Goal: Information Seeking & Learning: Learn about a topic

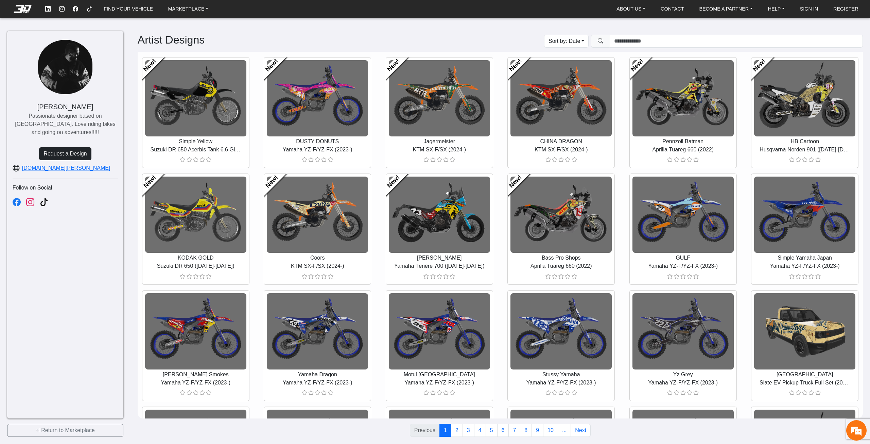
click at [121, 16] on nav "FIND YOUR VEHICLE MARKETPLACE ABOUT US About Us Our Materials Blog CONTACT BECO…" at bounding box center [435, 9] width 870 height 18
click at [180, 11] on link "MARKETPLACE" at bounding box center [189, 9] width 46 height 12
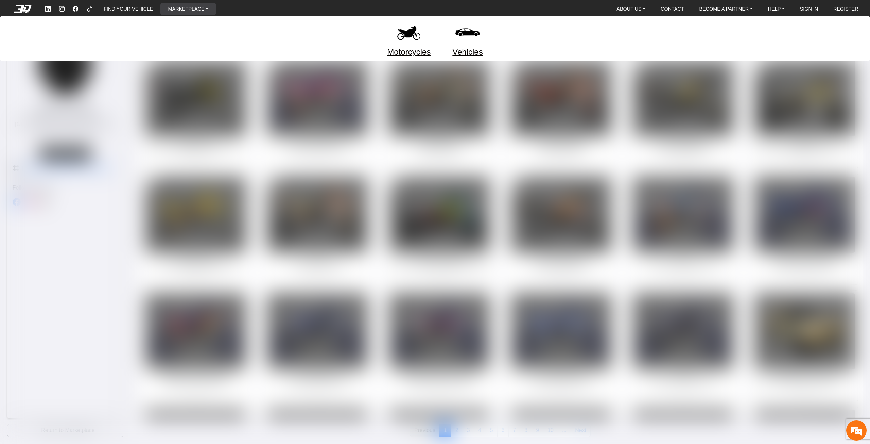
click at [405, 52] on link "Motorcycles" at bounding box center [409, 52] width 44 height 12
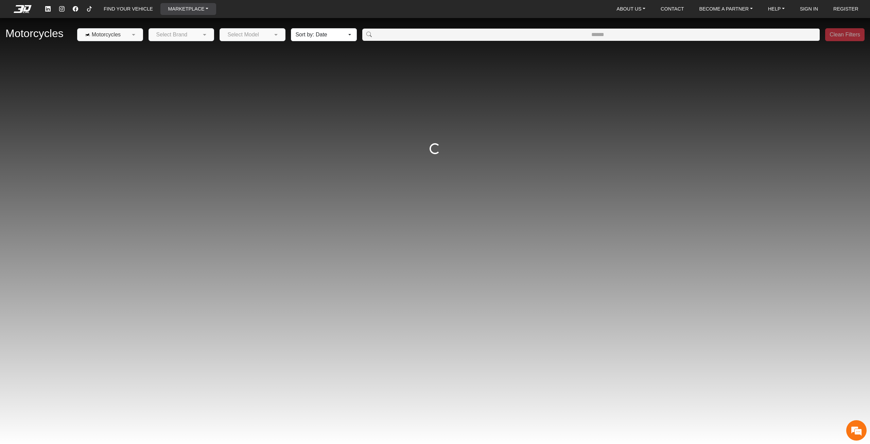
click at [200, 7] on link "MARKETPLACE" at bounding box center [189, 9] width 46 height 12
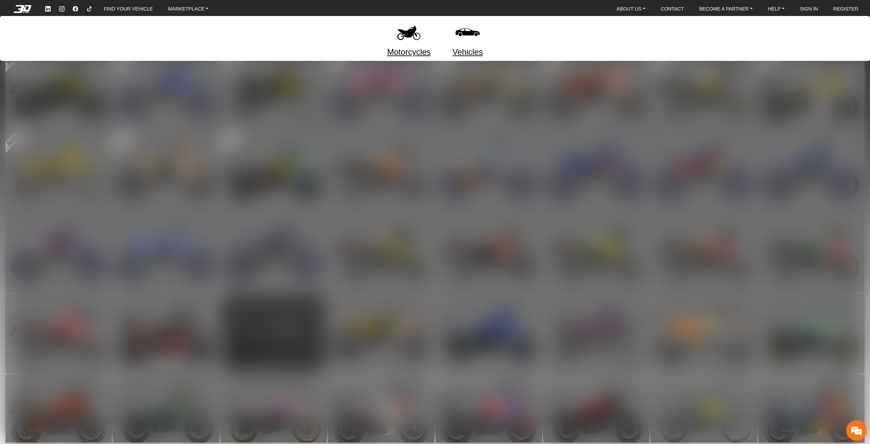
click at [322, 140] on div at bounding box center [435, 222] width 870 height 444
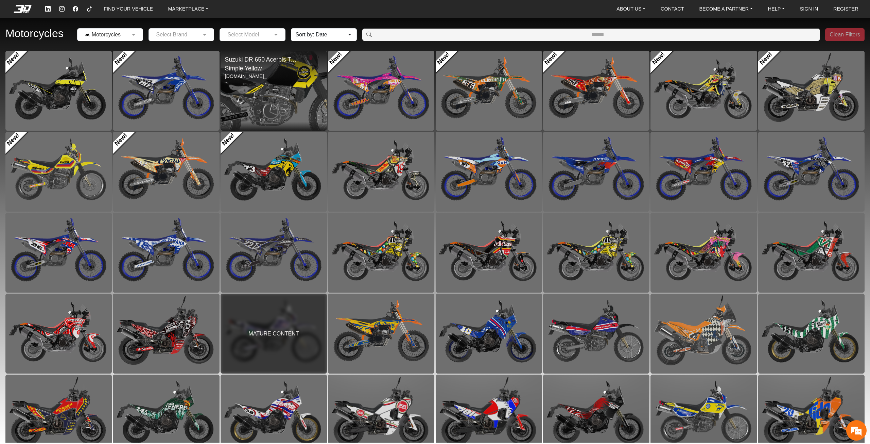
click at [257, 82] on img at bounding box center [273, 91] width 213 height 160
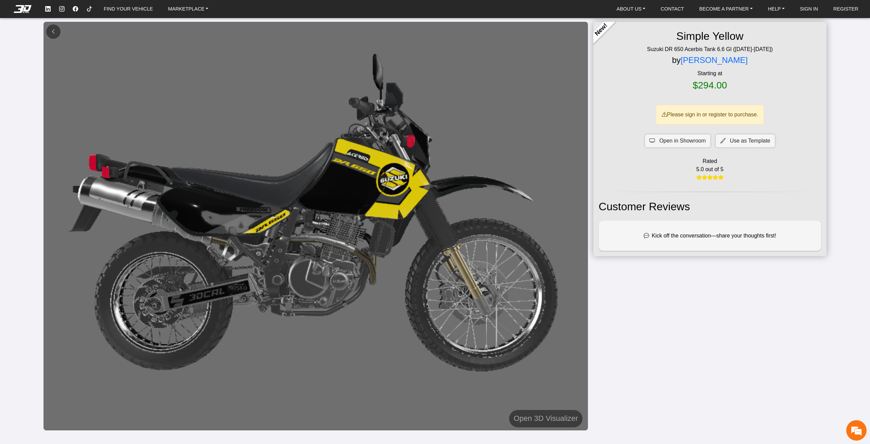
click at [52, 28] on button at bounding box center [53, 31] width 14 height 14
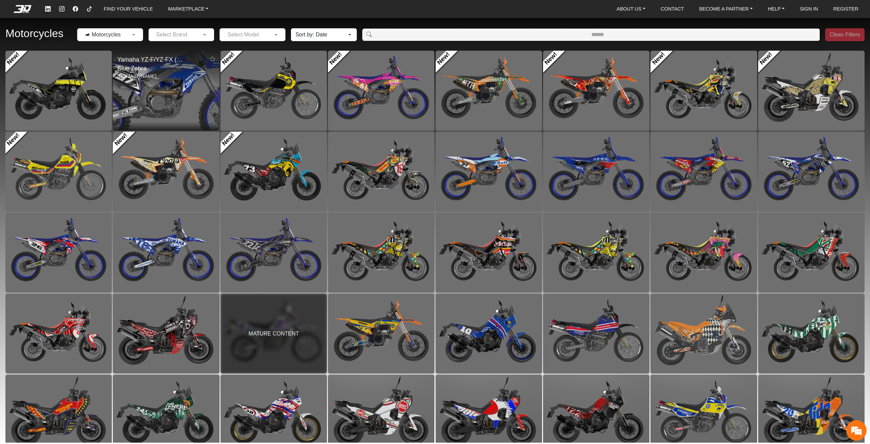
click at [140, 105] on img at bounding box center [166, 91] width 213 height 160
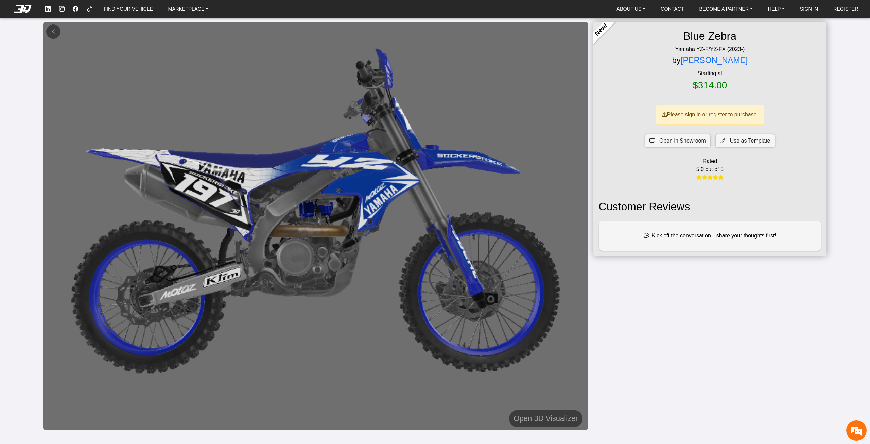
click at [27, 10] on em at bounding box center [22, 8] width 27 height 7
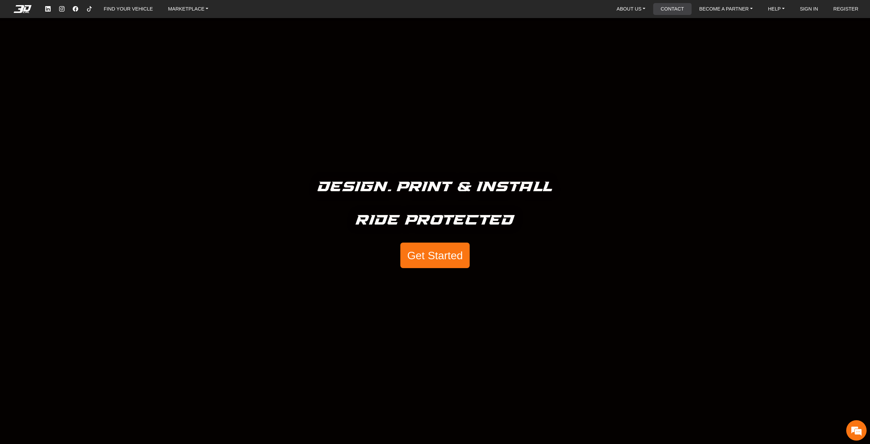
click at [674, 7] on link "CONTACT" at bounding box center [672, 9] width 29 height 12
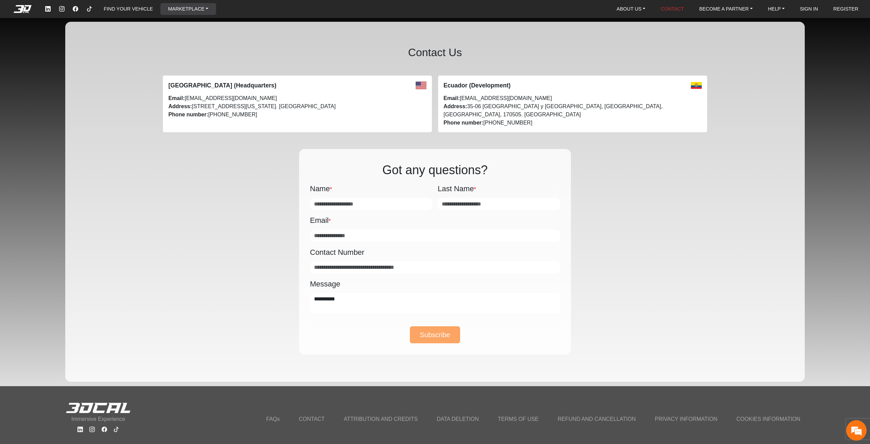
click at [175, 6] on link "MARKETPLACE" at bounding box center [189, 9] width 46 height 12
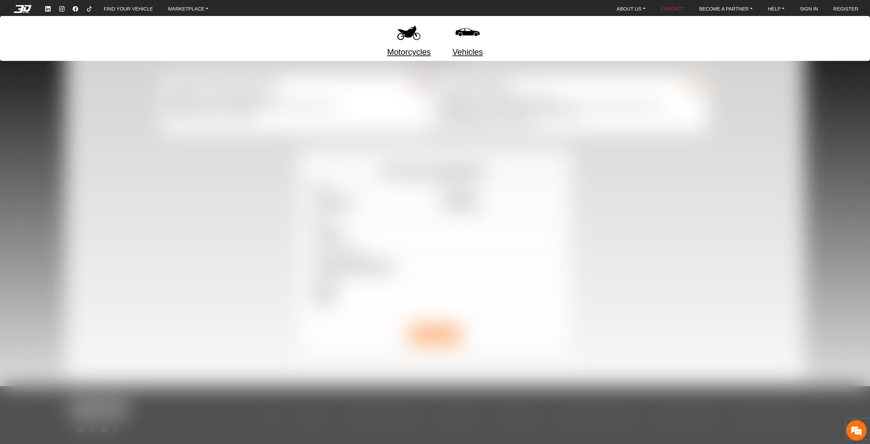
click at [145, 143] on div at bounding box center [435, 222] width 870 height 444
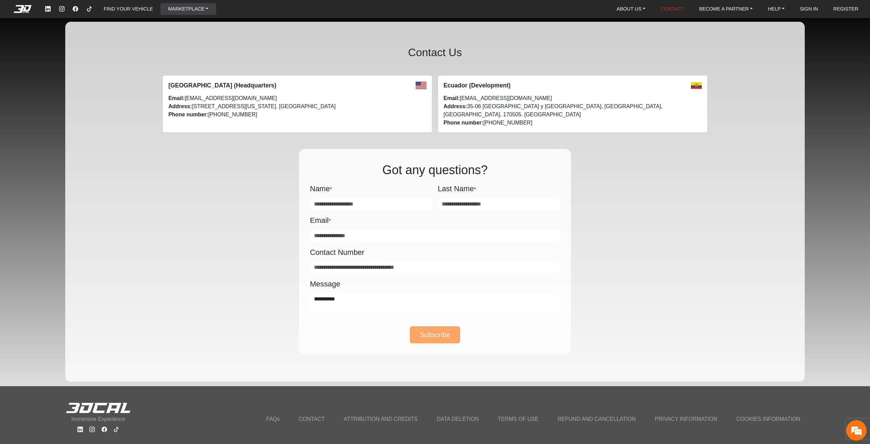
click at [205, 3] on link "MARKETPLACE" at bounding box center [189, 9] width 46 height 12
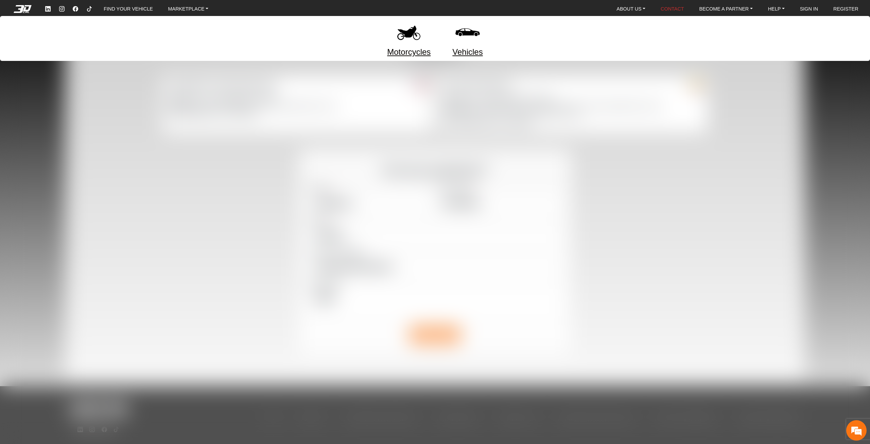
click at [261, 125] on div at bounding box center [435, 222] width 870 height 444
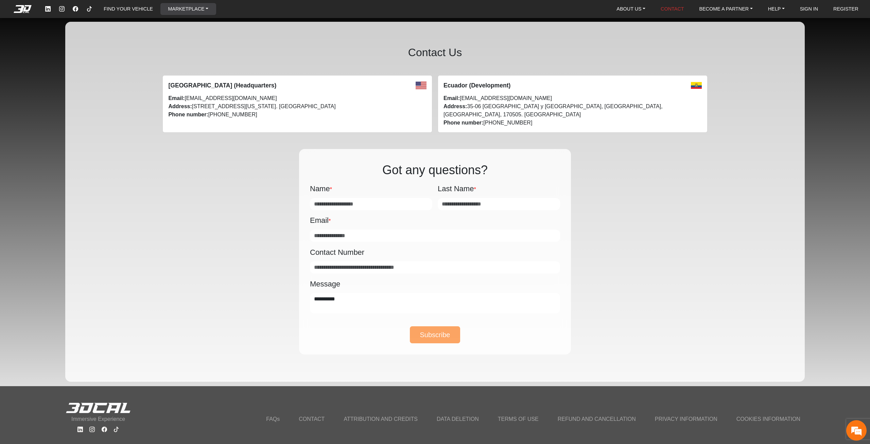
click at [186, 12] on link "MARKETPLACE" at bounding box center [189, 9] width 46 height 12
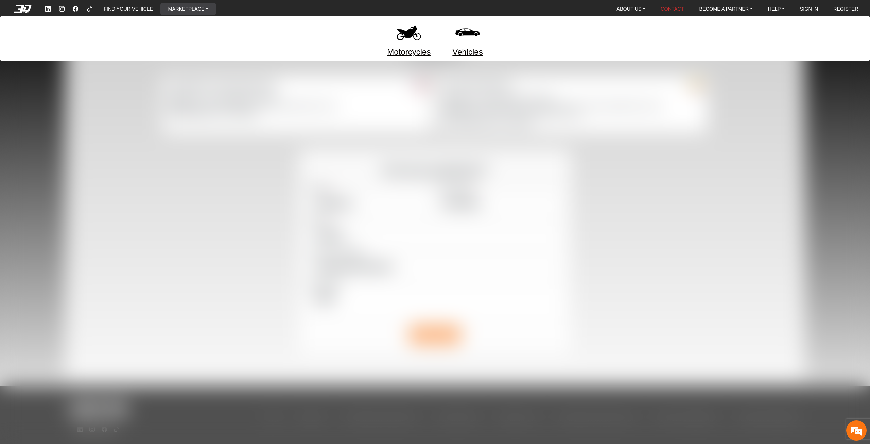
click at [413, 30] on img at bounding box center [409, 32] width 29 height 29
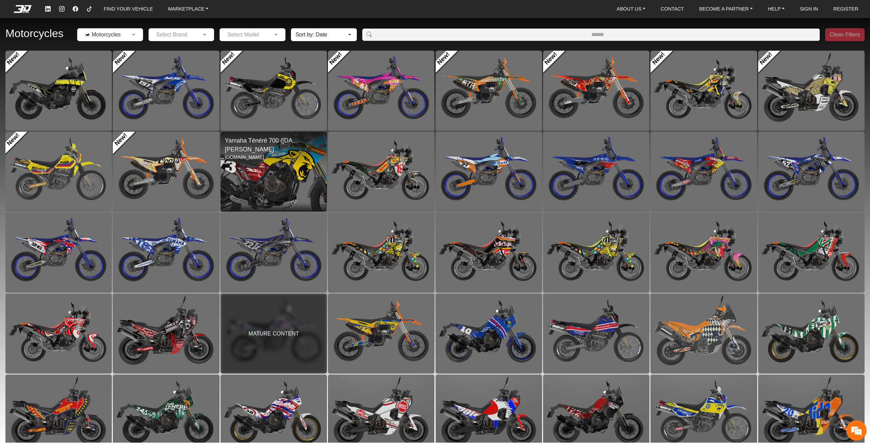
click at [255, 178] on img at bounding box center [273, 171] width 213 height 160
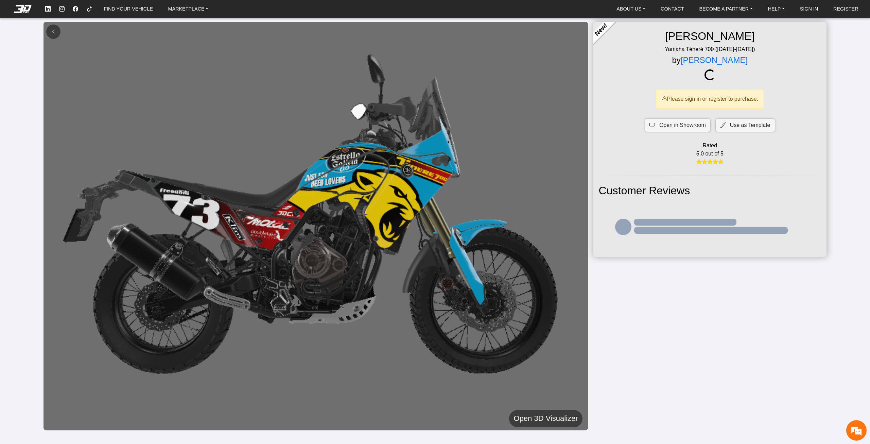
click at [547, 417] on h5 "Open 3D Visualizer" at bounding box center [546, 418] width 64 height 12
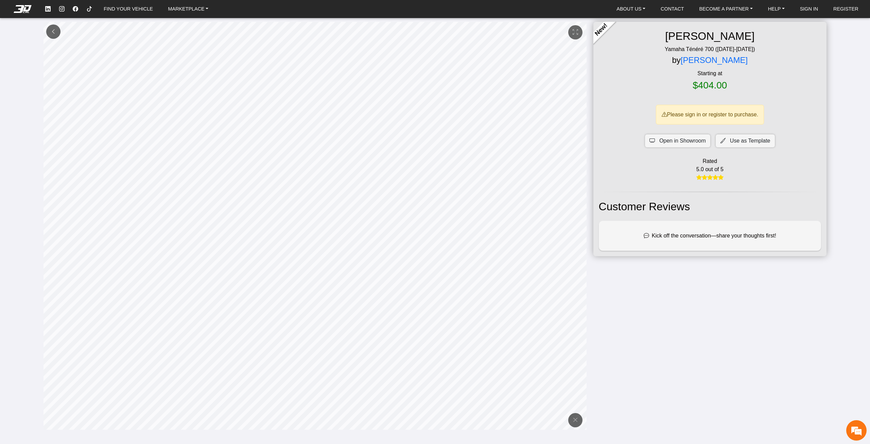
click at [52, 35] on button at bounding box center [53, 31] width 14 height 14
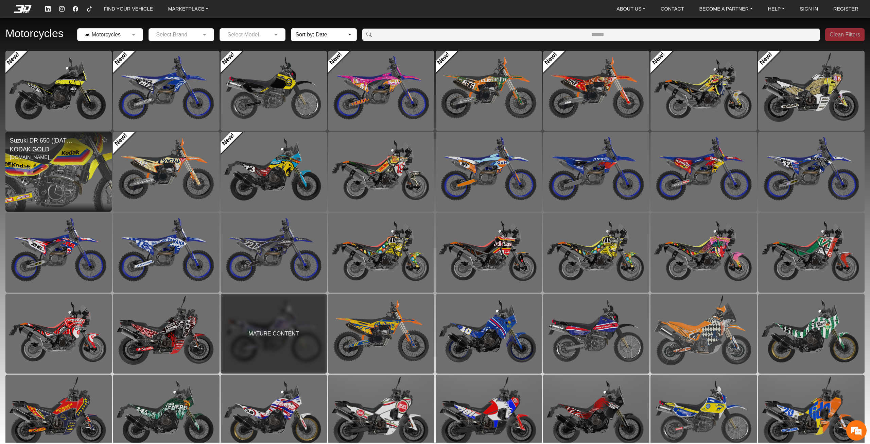
click at [88, 170] on img at bounding box center [58, 171] width 213 height 160
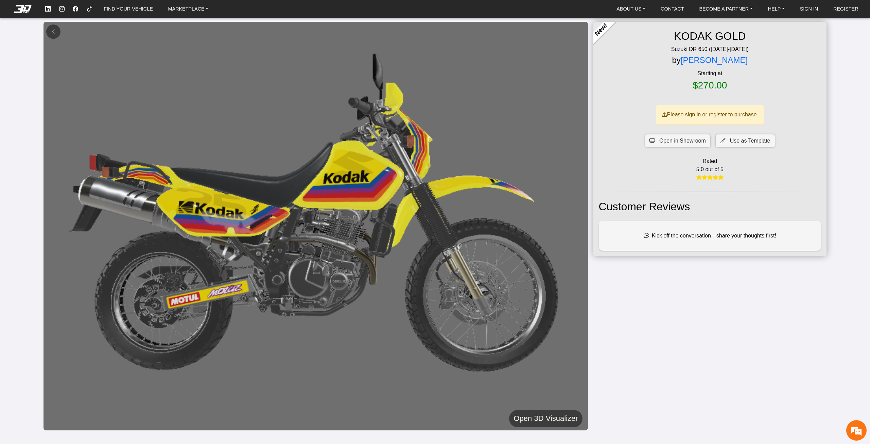
click at [527, 418] on h5 "Open 3D Visualizer" at bounding box center [546, 418] width 64 height 12
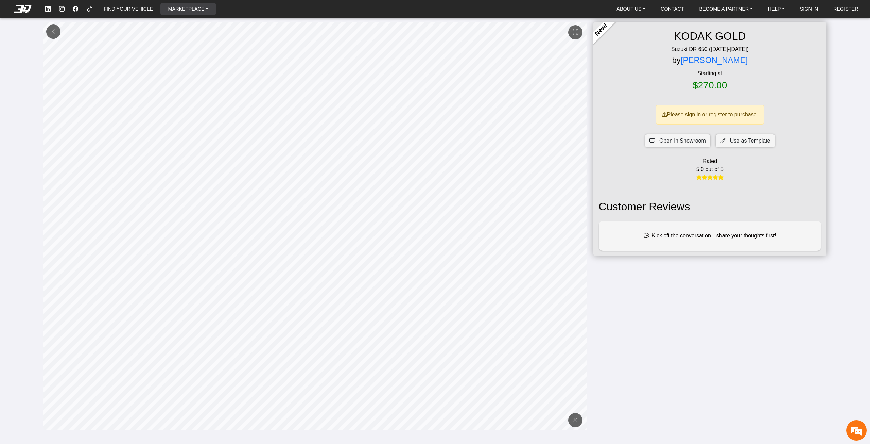
click at [185, 7] on link "MARKETPLACE" at bounding box center [189, 9] width 46 height 12
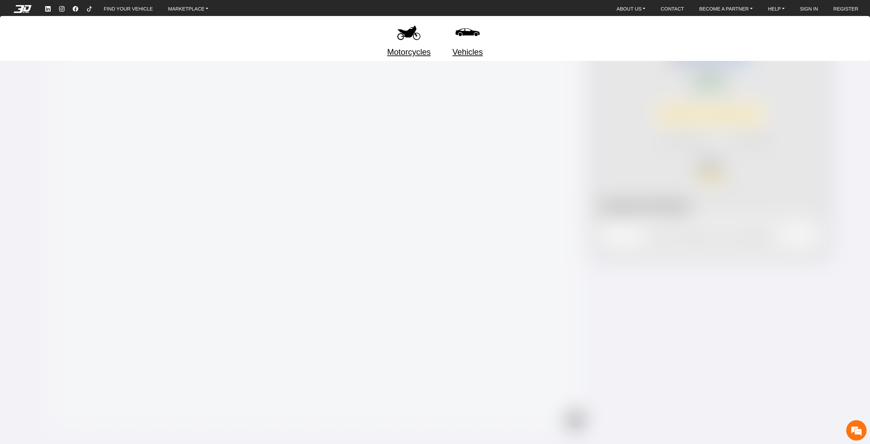
click at [267, 130] on div at bounding box center [435, 222] width 870 height 444
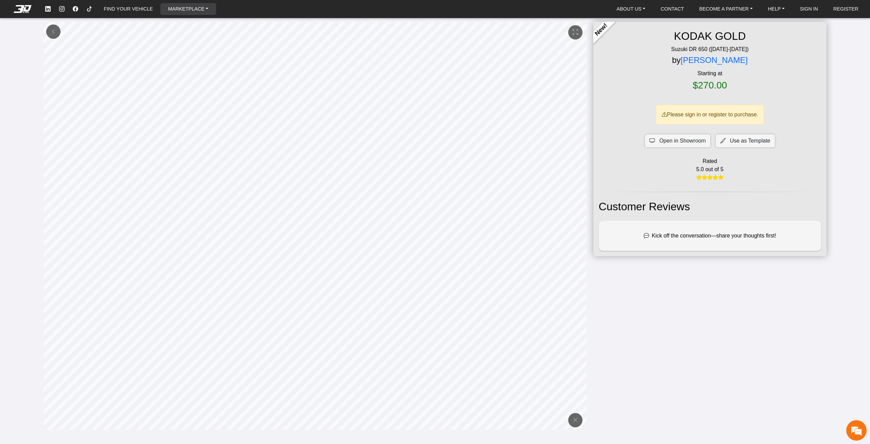
click at [193, 8] on link "MARKETPLACE" at bounding box center [189, 9] width 46 height 12
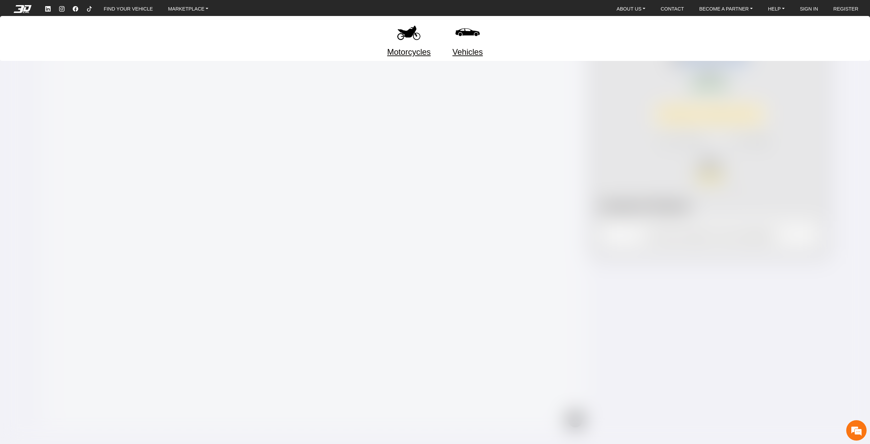
click at [385, 133] on div at bounding box center [435, 222] width 870 height 444
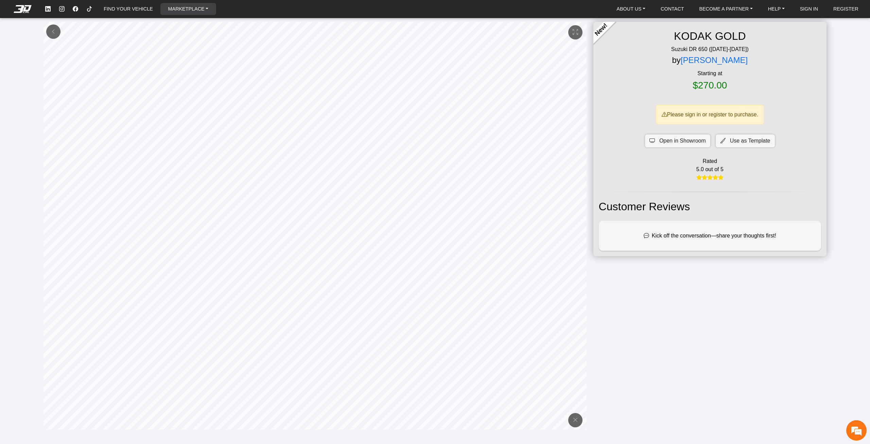
click at [183, 10] on link "MARKETPLACE" at bounding box center [189, 9] width 46 height 12
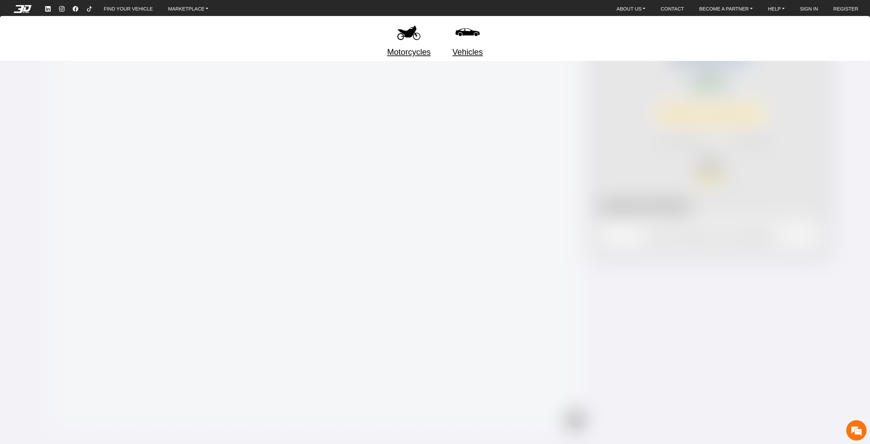
click at [300, 116] on div at bounding box center [435, 222] width 870 height 444
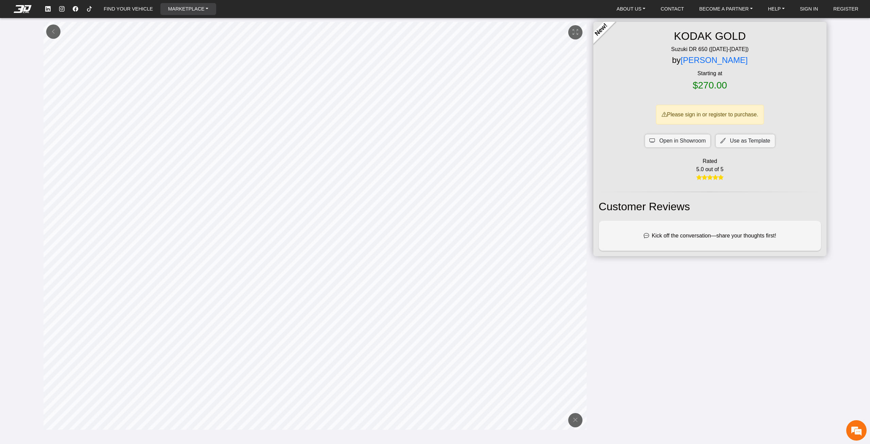
click at [181, 12] on link "MARKETPLACE" at bounding box center [189, 9] width 46 height 12
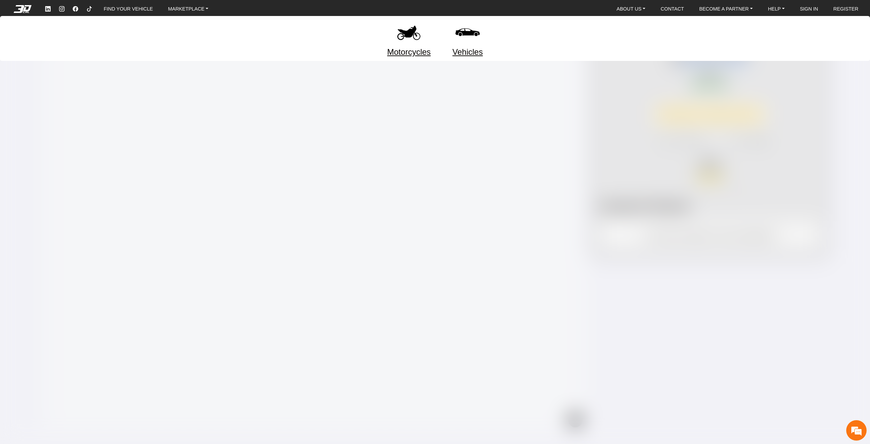
click at [322, 155] on div at bounding box center [435, 222] width 870 height 444
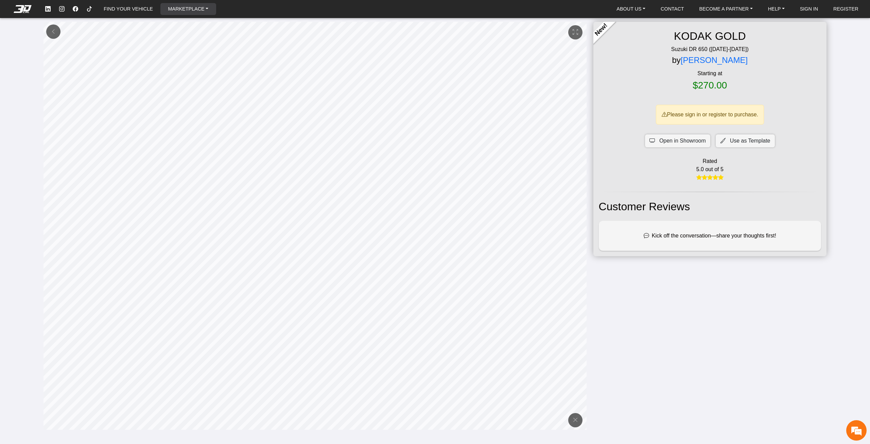
click at [176, 5] on link "MARKETPLACE" at bounding box center [189, 9] width 46 height 12
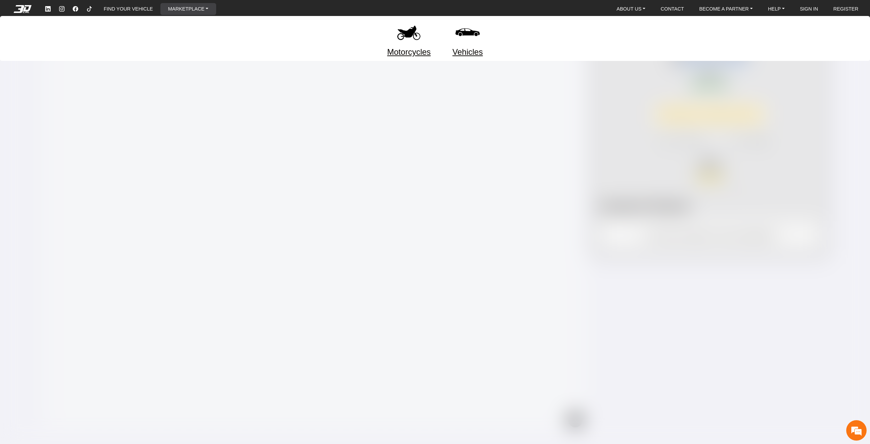
click at [431, 40] on li "Motorcycles" at bounding box center [408, 38] width 65 height 39
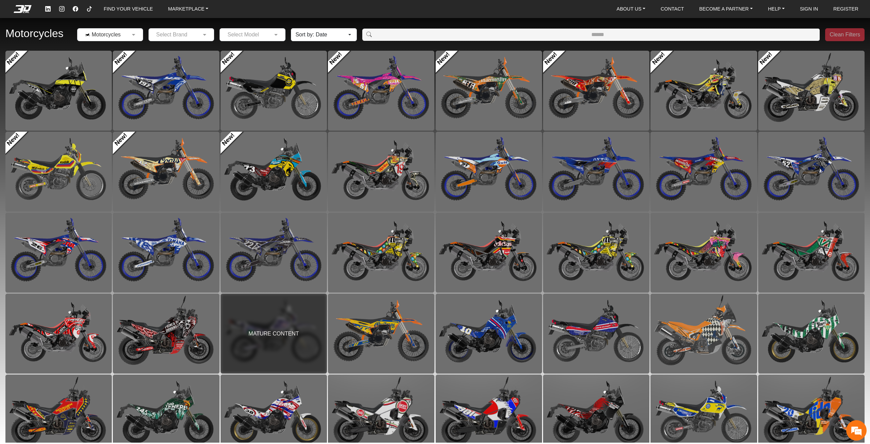
click at [122, 37] on input "text" at bounding box center [103, 35] width 45 height 8
click at [29, 35] on h2 "Motorcycles" at bounding box center [34, 33] width 58 height 18
click at [5, 38] on div "Motorcycles × Motorcycles Select Brand Select Model Sort by: Date Date Populari…" at bounding box center [435, 35] width 870 height 32
